Goal: Task Accomplishment & Management: Use online tool/utility

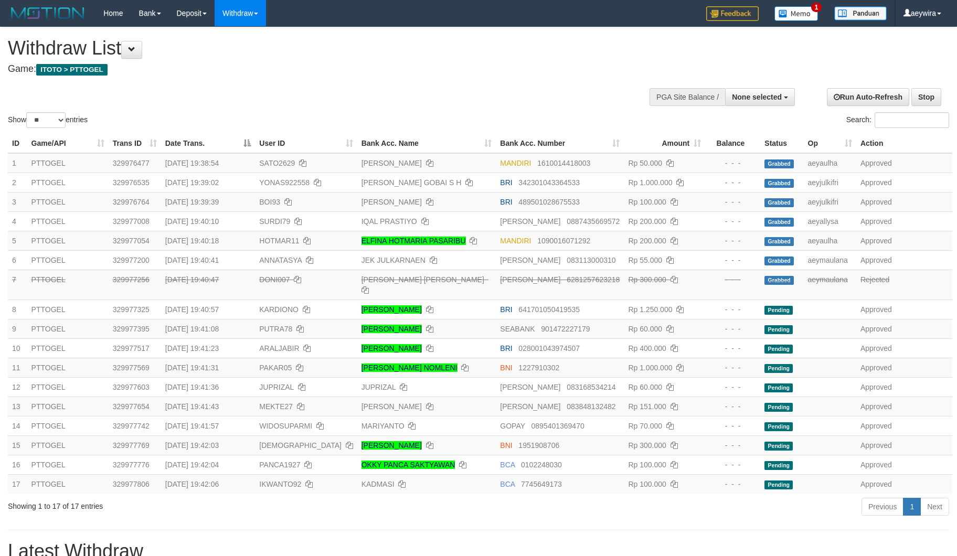
select select
select select "**"
click at [492, 93] on div "Show ** ** ** *** entries Search:" at bounding box center [478, 78] width 957 height 103
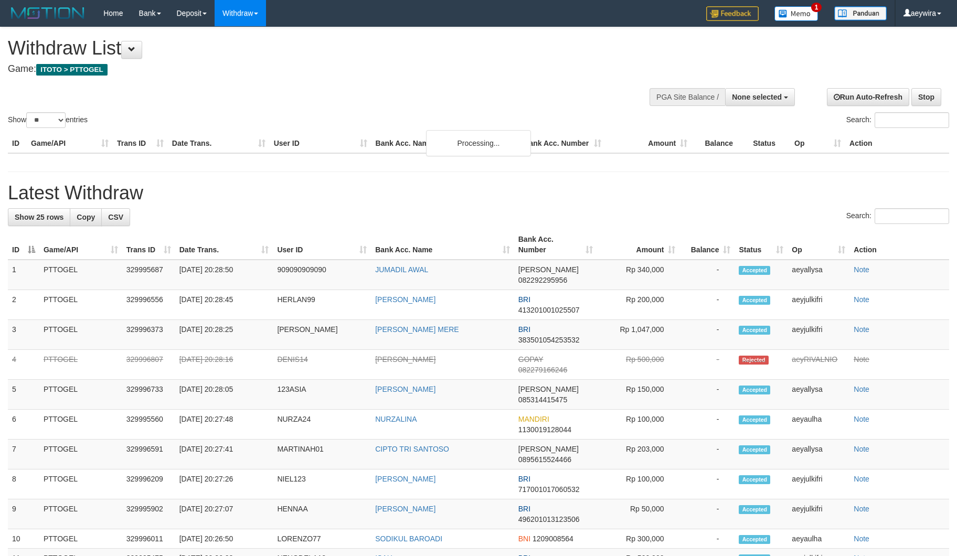
select select
select select "**"
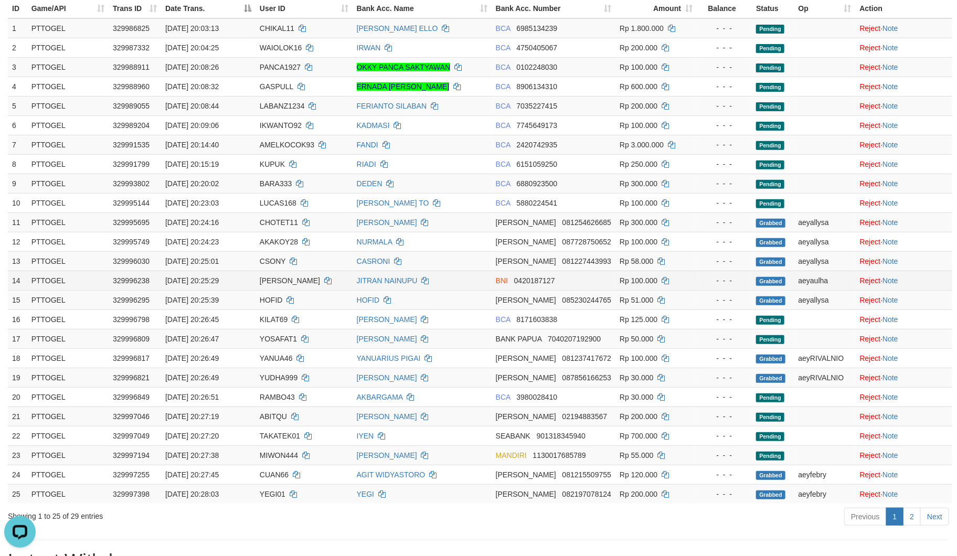
scroll to position [155, 0]
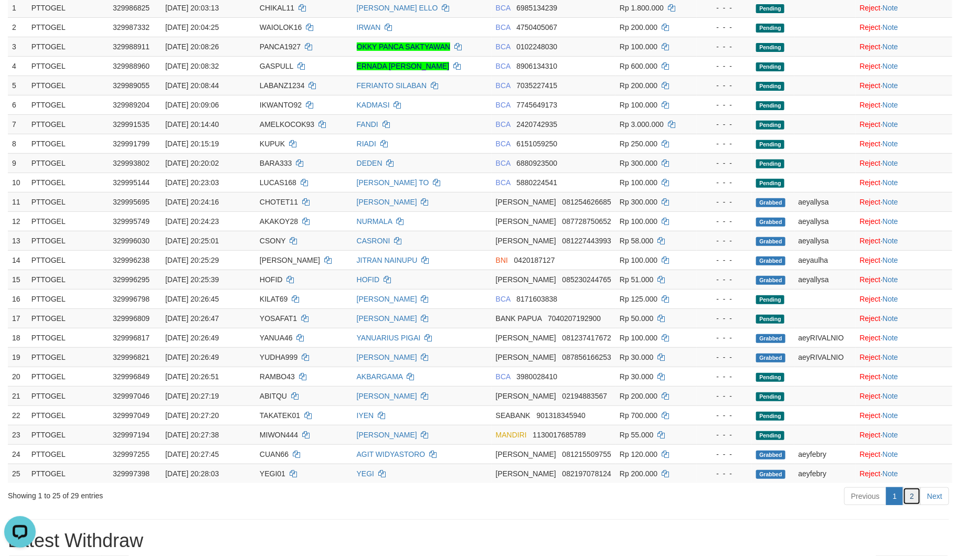
click at [909, 505] on link "2" at bounding box center [912, 496] width 18 height 18
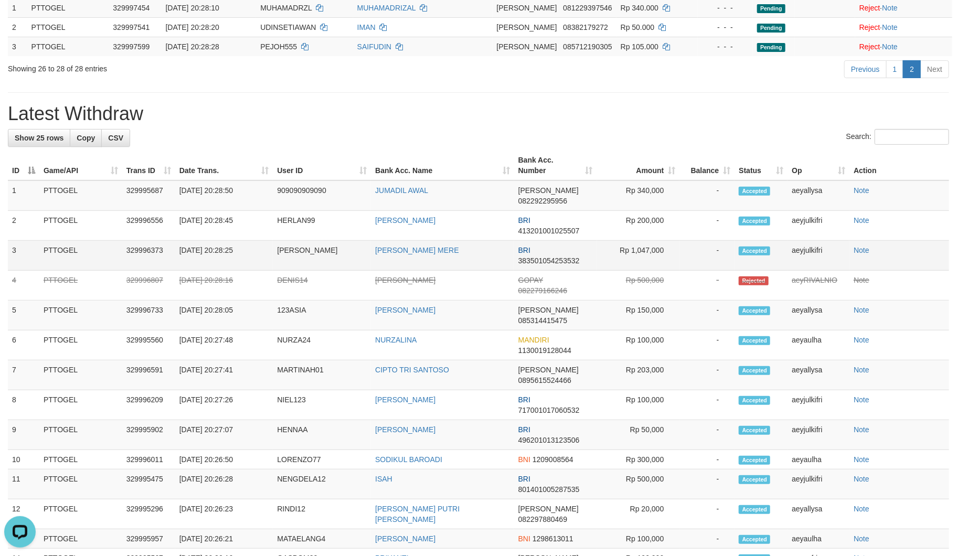
scroll to position [0, 0]
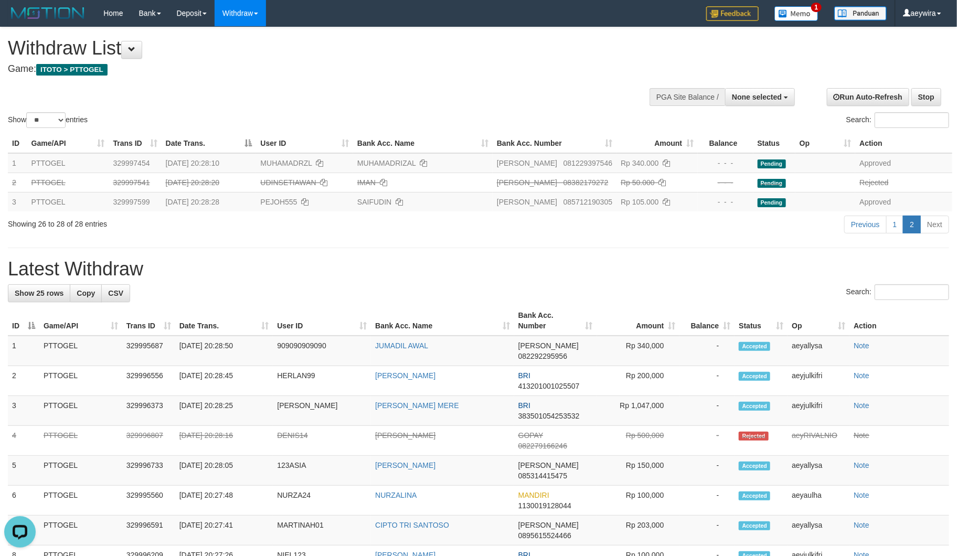
click at [466, 47] on h1 "Withdraw List" at bounding box center [318, 48] width 620 height 21
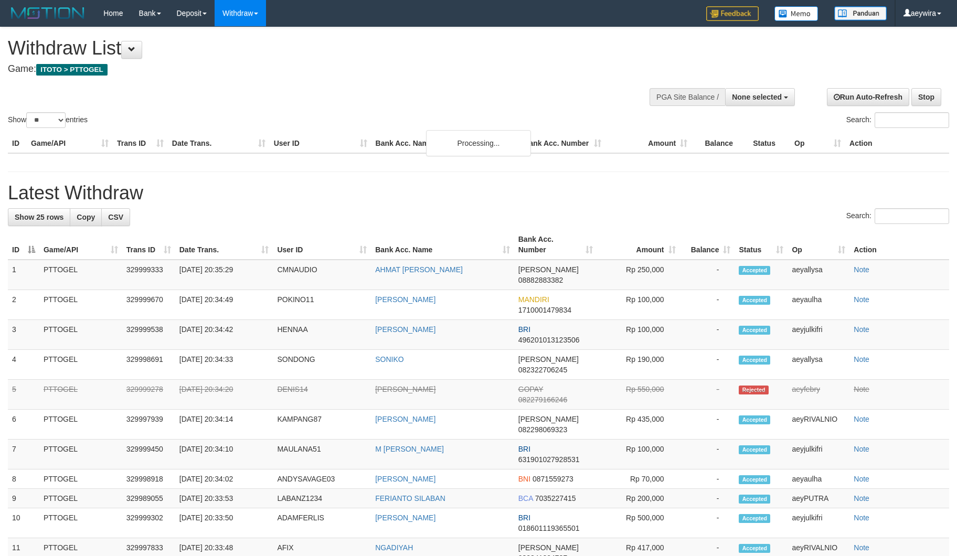
select select
select select "**"
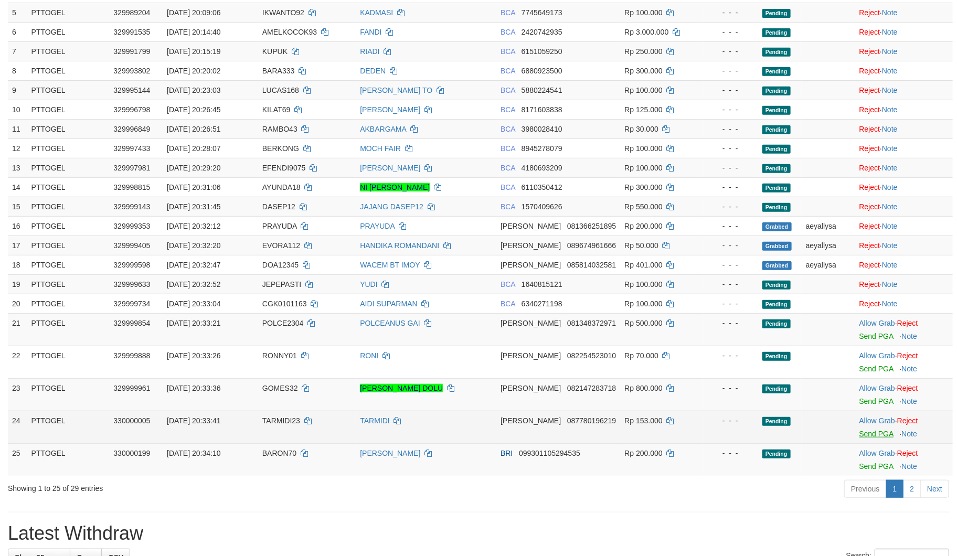
scroll to position [233, 0]
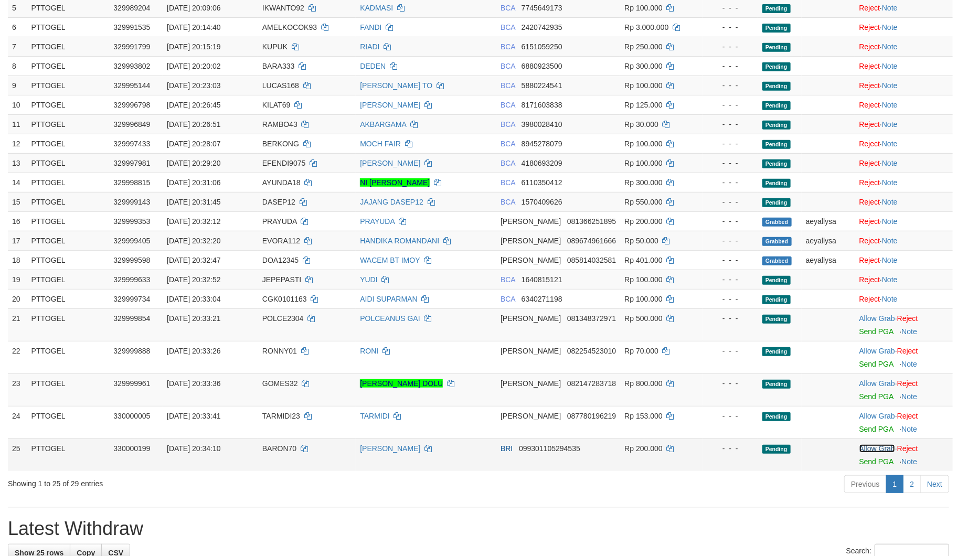
click at [873, 449] on link "Allow Grab" at bounding box center [877, 448] width 36 height 8
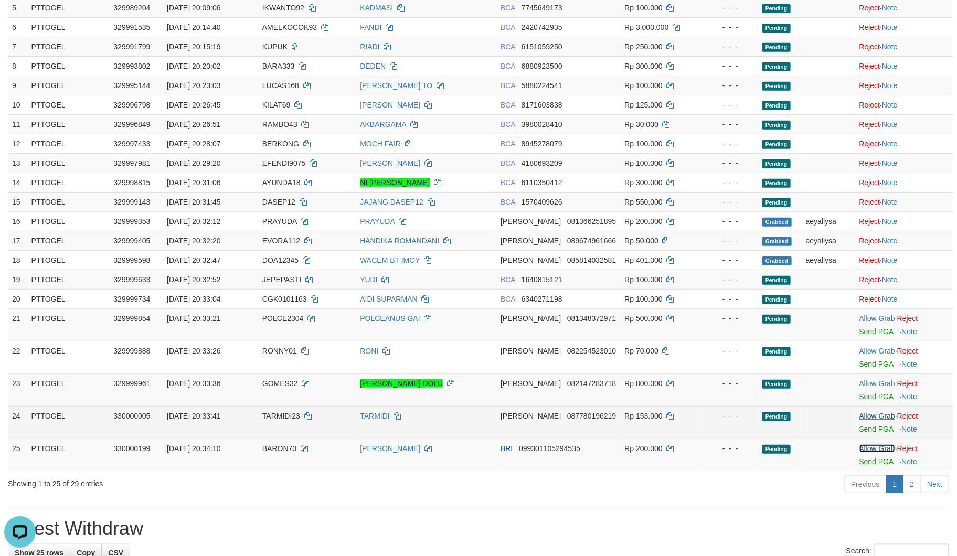
scroll to position [0, 0]
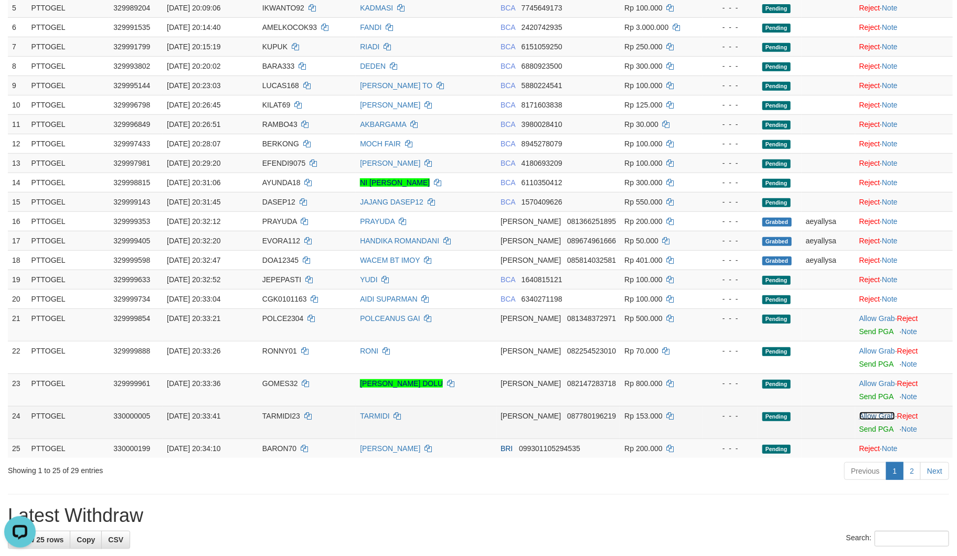
click at [869, 414] on link "Allow Grab" at bounding box center [877, 416] width 36 height 8
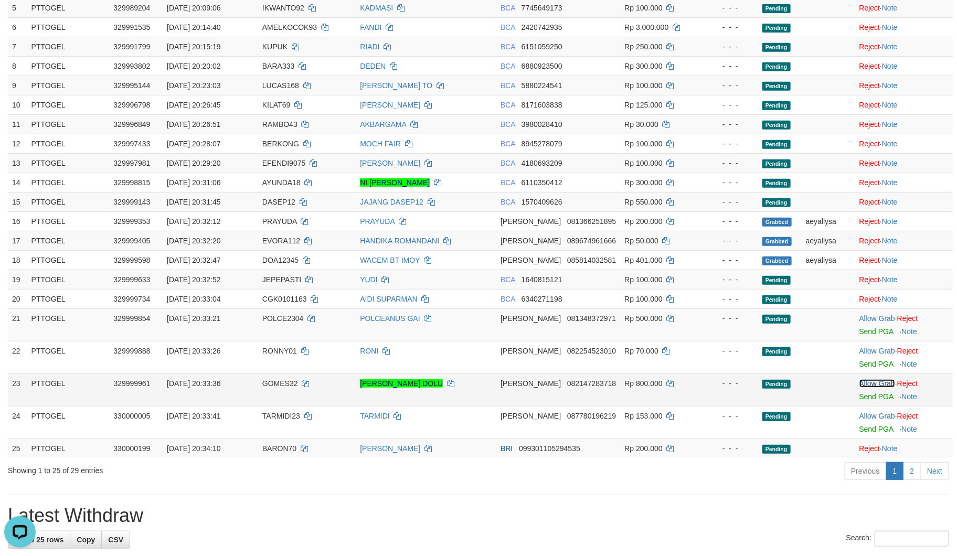
click at [869, 383] on link "Allow Grab" at bounding box center [877, 383] width 36 height 8
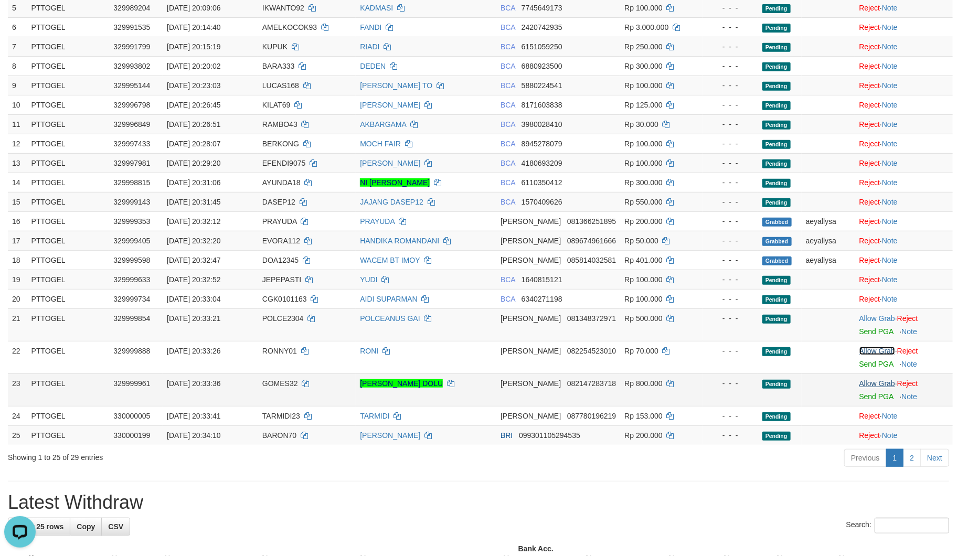
click at [866, 353] on link "Allow Grab" at bounding box center [877, 351] width 36 height 8
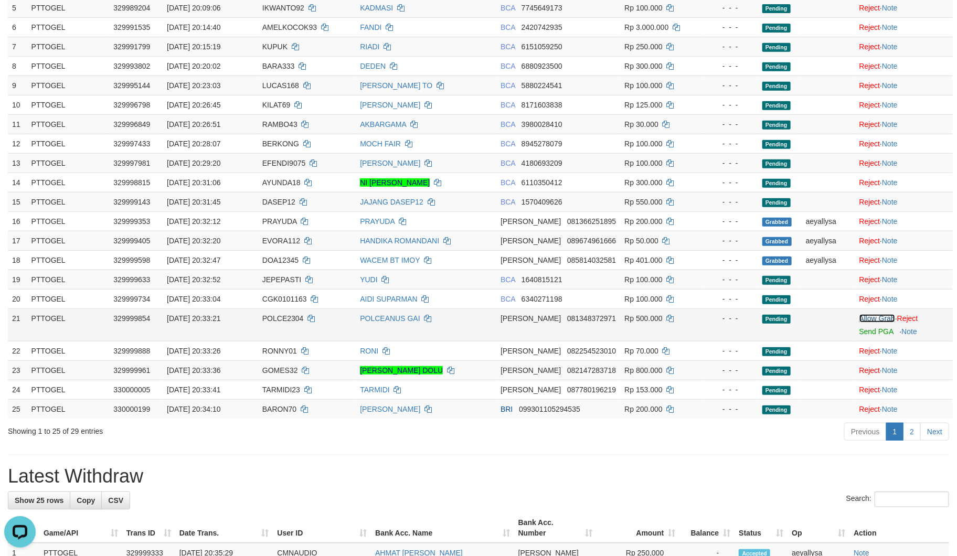
click at [864, 317] on link "Allow Grab" at bounding box center [877, 318] width 36 height 8
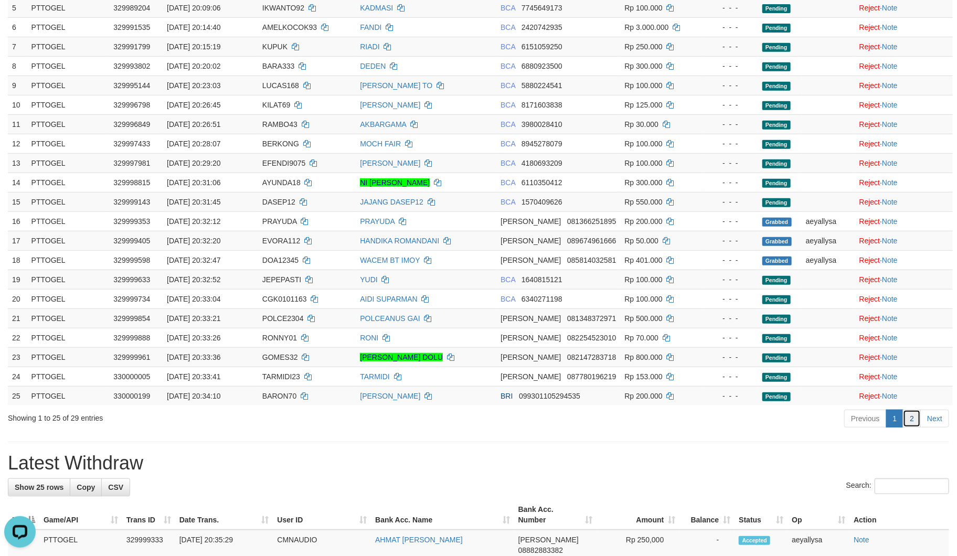
click at [909, 415] on link "2" at bounding box center [912, 419] width 18 height 18
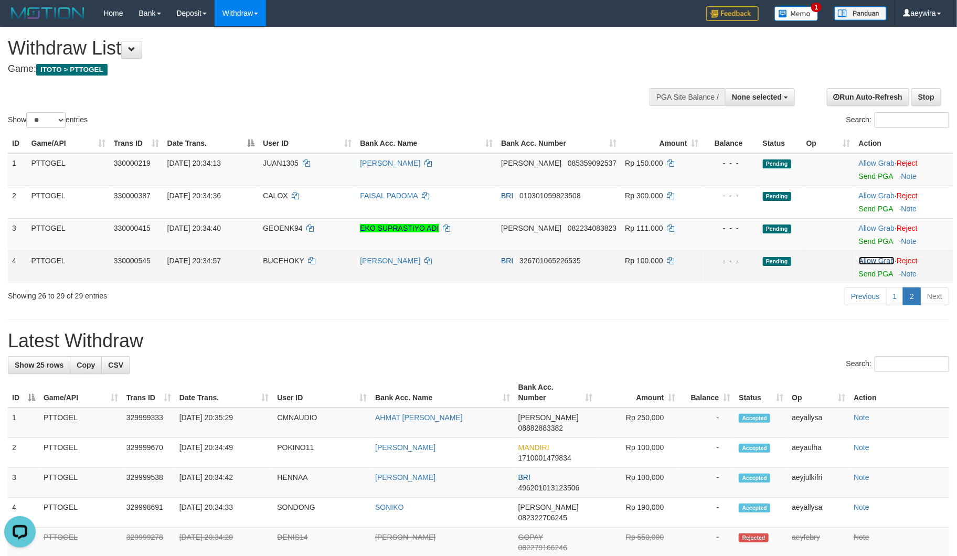
click at [884, 257] on link "Allow Grab" at bounding box center [877, 261] width 36 height 8
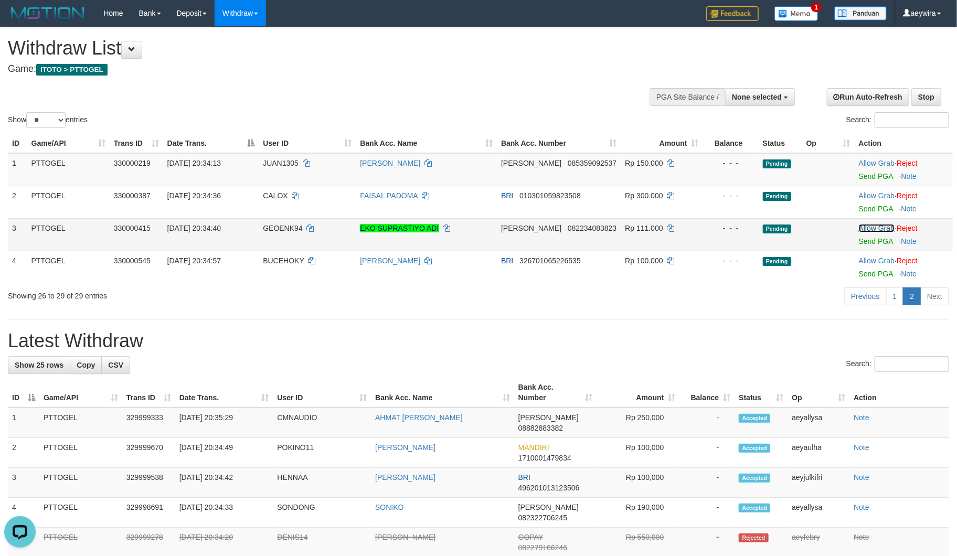
click at [871, 229] on link "Allow Grab" at bounding box center [877, 228] width 36 height 8
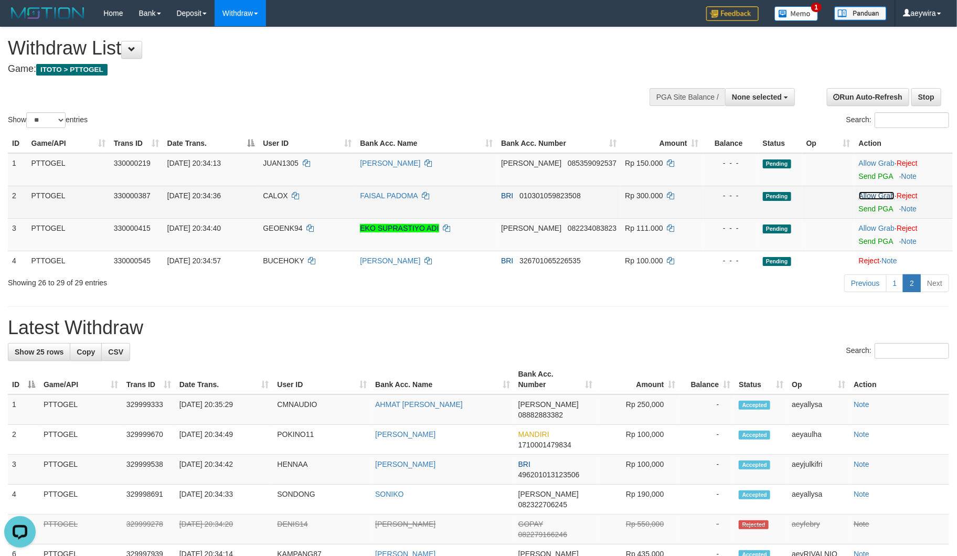
click at [869, 198] on link "Allow Grab" at bounding box center [877, 195] width 36 height 8
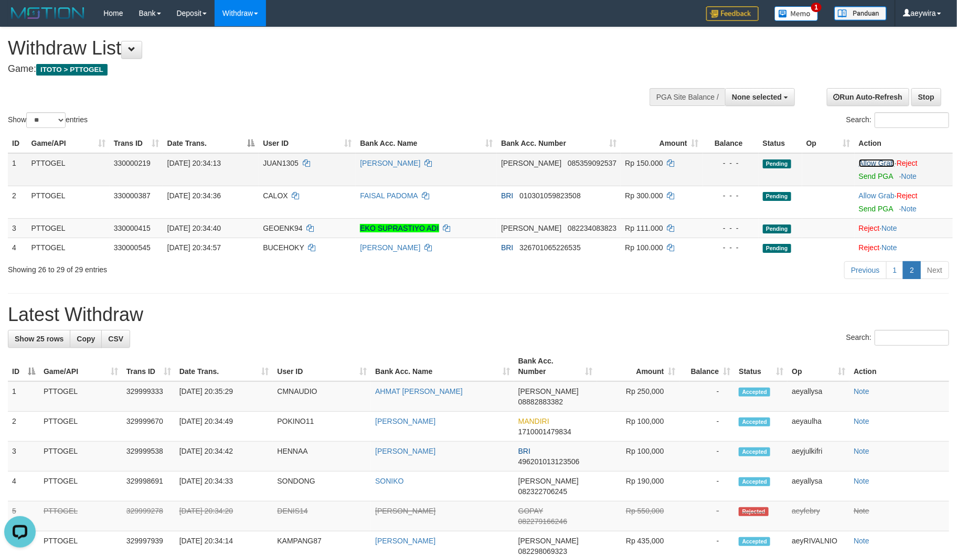
click at [868, 163] on link "Allow Grab" at bounding box center [877, 163] width 36 height 8
